Goal: Information Seeking & Learning: Learn about a topic

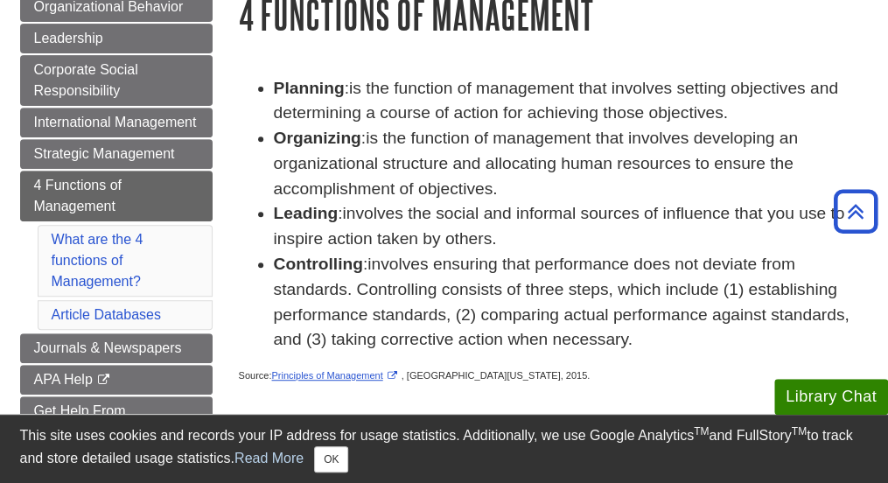
scroll to position [233, 0]
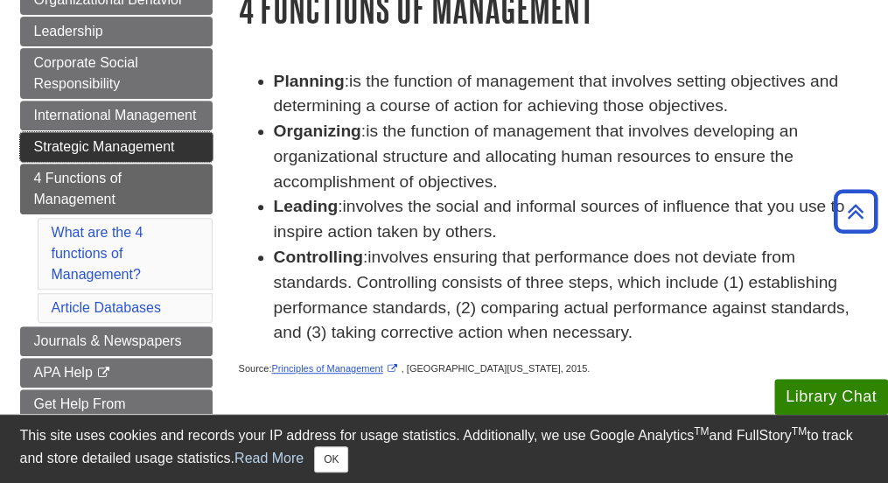
click at [98, 143] on span "Strategic Management" at bounding box center [104, 146] width 141 height 15
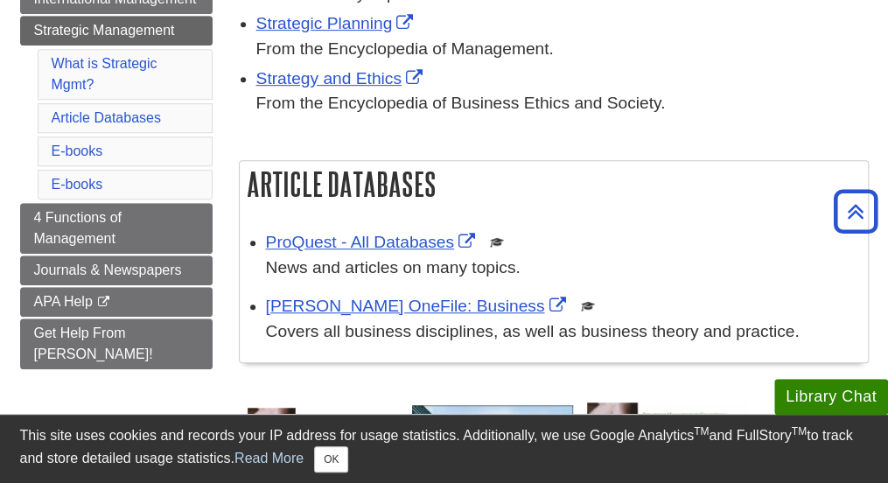
scroll to position [283, 0]
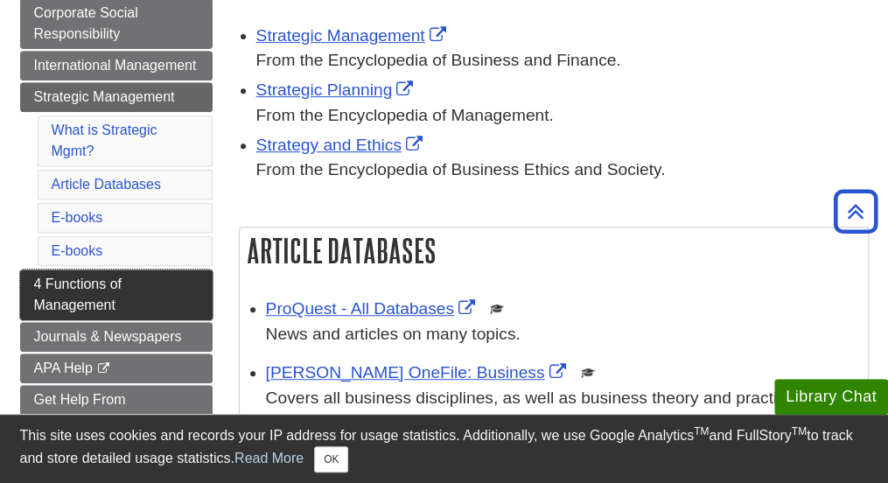
click at [89, 288] on link "4 Functions of Management" at bounding box center [116, 294] width 192 height 51
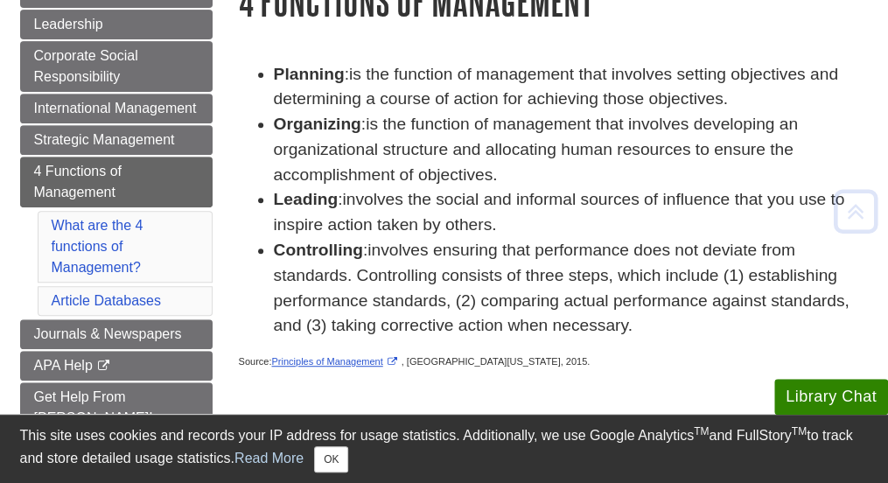
scroll to position [243, 0]
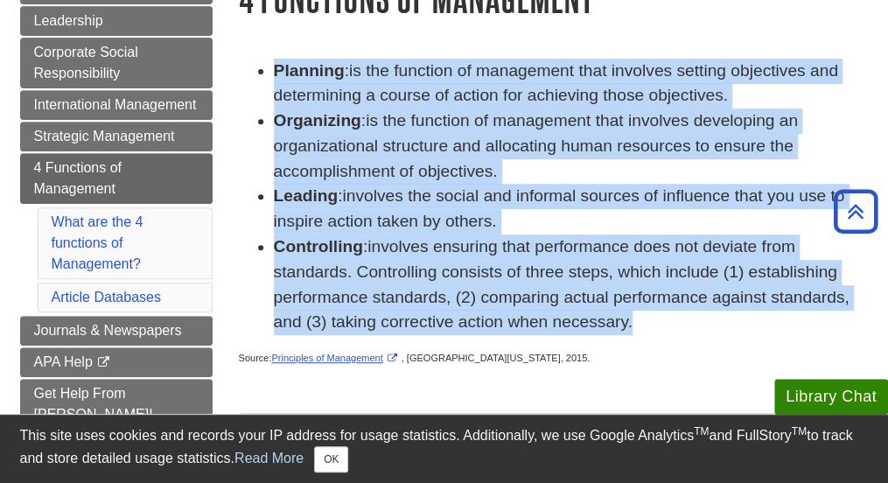
drag, startPoint x: 275, startPoint y: 66, endPoint x: 580, endPoint y: 332, distance: 405.5
click at [580, 332] on ul "Planning : is the function of management that involves setting objectives and d…" at bounding box center [554, 197] width 630 height 277
copy ul "Planning : is the function of management that involves setting objectives and d…"
